Goal: Task Accomplishment & Management: Use online tool/utility

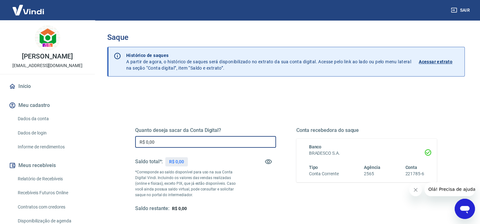
click at [200, 142] on input "R$ 0,00" at bounding box center [205, 142] width 141 height 12
drag, startPoint x: 200, startPoint y: 142, endPoint x: 81, endPoint y: 158, distance: 120.2
click at [81, 158] on div "Sair [PERSON_NAME] [EMAIL_ADDRESS][DOMAIN_NAME] Início Meu cadastro Dados da co…" at bounding box center [240, 112] width 480 height 224
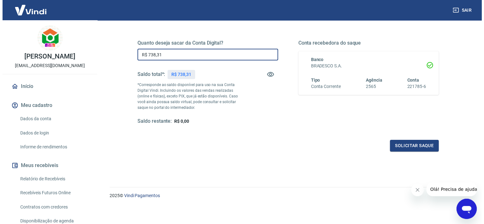
scroll to position [89, 0]
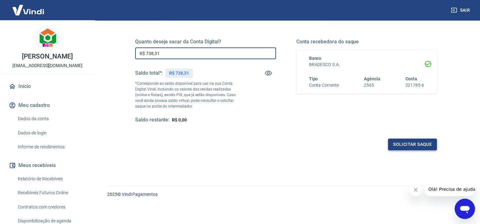
type input "R$ 738,31"
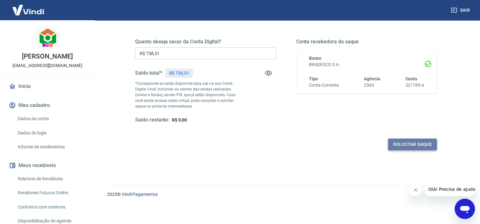
click at [405, 144] on button "Solicitar saque" at bounding box center [412, 145] width 49 height 12
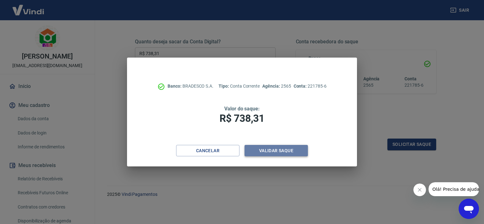
click at [273, 150] on button "Validar saque" at bounding box center [276, 151] width 63 height 12
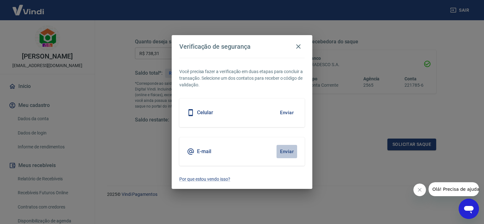
drag, startPoint x: 287, startPoint y: 151, endPoint x: 356, endPoint y: 146, distance: 69.5
click at [288, 150] on button "Enviar" at bounding box center [287, 151] width 21 height 13
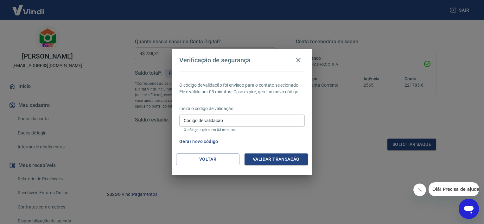
click at [214, 123] on input "Código de validação" at bounding box center [242, 121] width 126 height 12
paste input "813922"
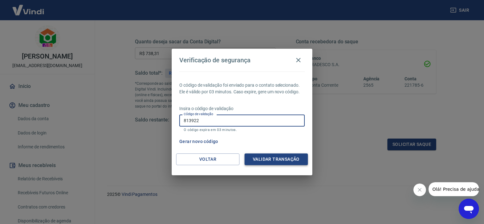
type input "813922"
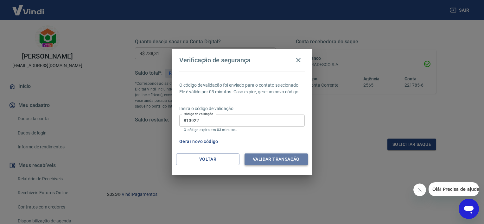
click at [275, 160] on button "Validar transação" at bounding box center [276, 160] width 63 height 12
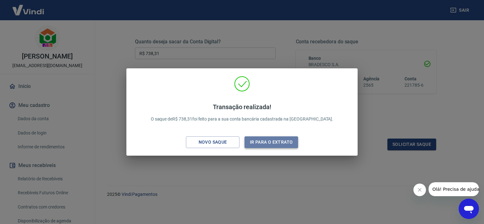
click at [260, 141] on button "Ir para o extrato" at bounding box center [272, 143] width 54 height 12
